Goal: Task Accomplishment & Management: Complete application form

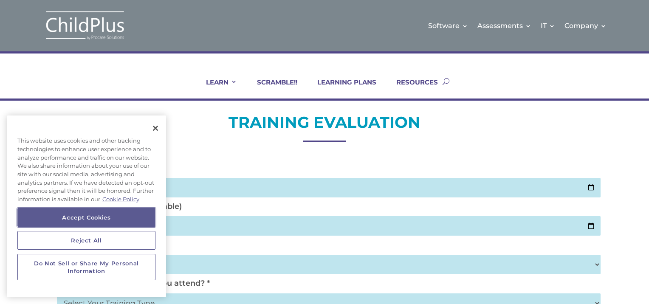
drag, startPoint x: 97, startPoint y: 216, endPoint x: 83, endPoint y: 217, distance: 13.7
click at [83, 217] on button "Accept Cookies" at bounding box center [86, 217] width 138 height 19
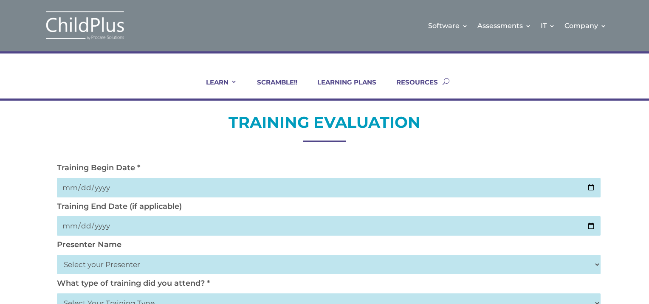
click at [591, 187] on input "date" at bounding box center [328, 188] width 543 height 20
type input "[DATE]"
click at [104, 263] on select "Select your Presenter [PERSON_NAME] [PERSON_NAME] [PERSON_NAME] [PERSON_NAME] […" at bounding box center [328, 265] width 543 height 20
click at [594, 263] on select "Select your Presenter [PERSON_NAME] [PERSON_NAME] [PERSON_NAME] [PERSON_NAME] […" at bounding box center [328, 265] width 543 height 20
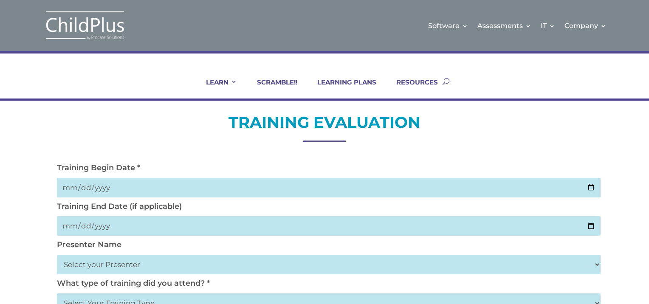
select select "[PERSON_NAME]"
click at [57, 255] on select "Select your Presenter [PERSON_NAME] [PERSON_NAME] [PERSON_NAME] [PERSON_NAME] […" at bounding box center [328, 265] width 543 height 20
drag, startPoint x: 630, startPoint y: 224, endPoint x: 632, endPoint y: 263, distance: 39.1
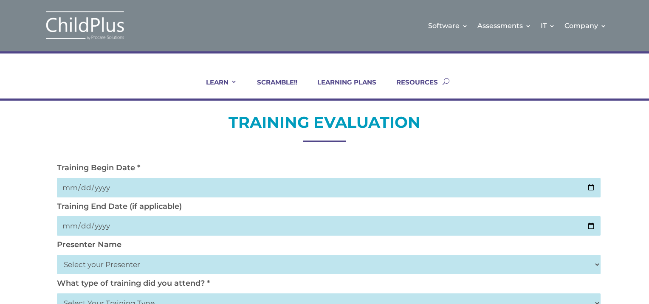
drag, startPoint x: 632, startPoint y: 263, endPoint x: 639, endPoint y: 163, distance: 100.9
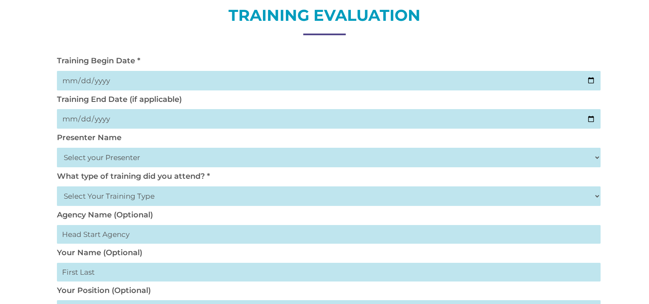
scroll to position [107, 0]
click at [594, 194] on select "Select Your Training Type On-site (at your agency) Virtual Visit Live Group Web…" at bounding box center [328, 196] width 543 height 20
select select "Virtual Visit"
click at [57, 186] on select "Select Your Training Type On-site (at your agency) Virtual Visit Live Group Web…" at bounding box center [328, 196] width 543 height 20
click at [332, 237] on input "text" at bounding box center [328, 234] width 543 height 19
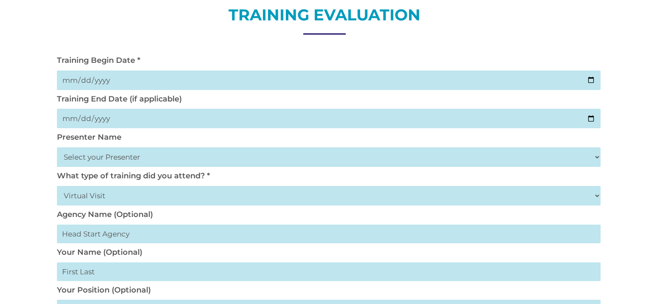
drag, startPoint x: 636, startPoint y: 269, endPoint x: 608, endPoint y: 63, distance: 207.8
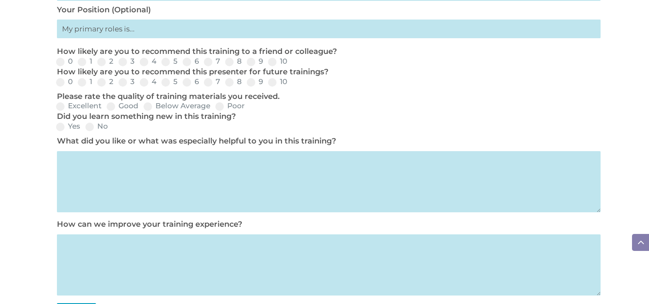
scroll to position [388, 0]
click at [275, 61] on span at bounding box center [272, 61] width 8 height 8
click at [291, 62] on input "10" at bounding box center [294, 65] width 6 height 6
radio input "true"
click at [273, 80] on span at bounding box center [272, 82] width 8 height 8
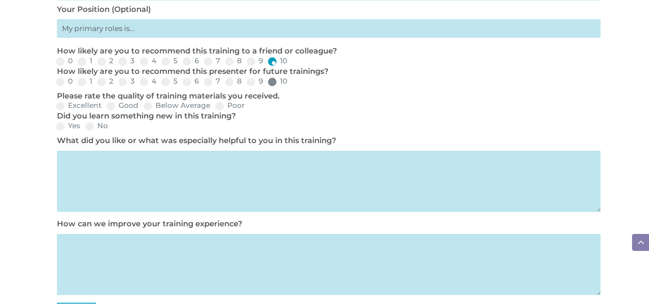
click at [291, 82] on input "10" at bounding box center [294, 85] width 6 height 6
radio input "true"
click at [62, 107] on span at bounding box center [60, 106] width 8 height 8
click at [106, 107] on input "Excellent" at bounding box center [109, 109] width 6 height 6
radio input "true"
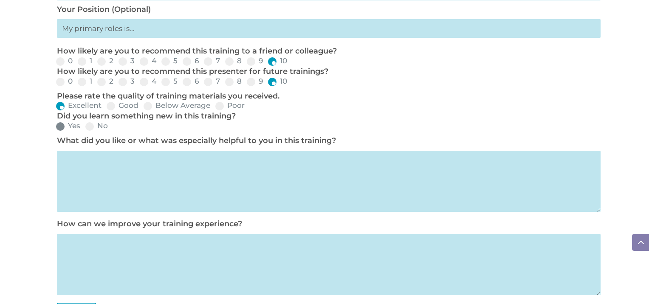
click at [65, 127] on label "Yes" at bounding box center [68, 125] width 24 height 7
click at [84, 127] on input "Yes" at bounding box center [87, 130] width 6 height 6
radio input "true"
click at [85, 156] on textarea at bounding box center [328, 181] width 543 height 61
type textarea "Great information"
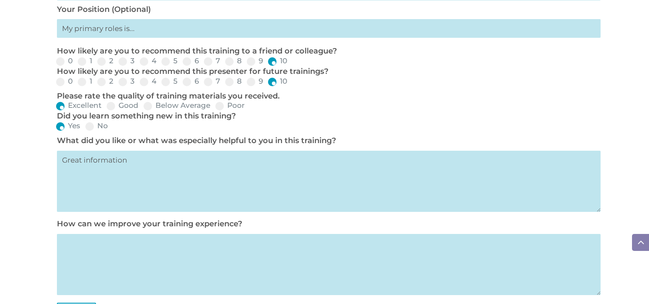
click at [70, 244] on textarea at bounding box center [328, 264] width 543 height 61
type textarea "longer and in person, more hands on"
click at [608, 280] on div "TRAINING EVALUATION Training Begin Date * [DATE] Training End Date (if applicab…" at bounding box center [324, 36] width 649 height 646
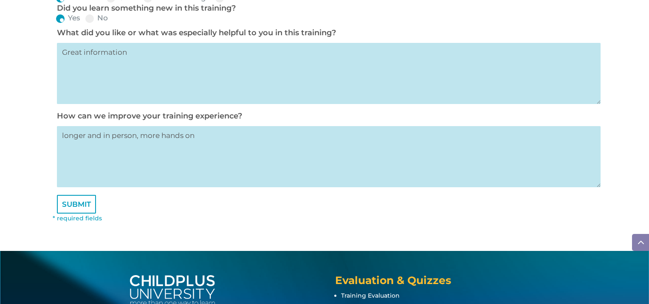
scroll to position [496, 0]
click at [76, 212] on input "SUBMIT" at bounding box center [76, 204] width 39 height 19
click at [76, 204] on input "SUBMIT" at bounding box center [76, 204] width 39 height 19
click at [71, 207] on input "SUBMIT" at bounding box center [76, 204] width 39 height 19
